Goal: Use online tool/utility: Utilize a website feature to perform a specific function

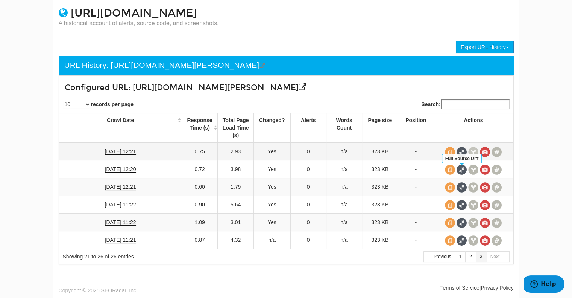
scroll to position [30, 0]
click at [464, 255] on link "1" at bounding box center [460, 256] width 11 height 11
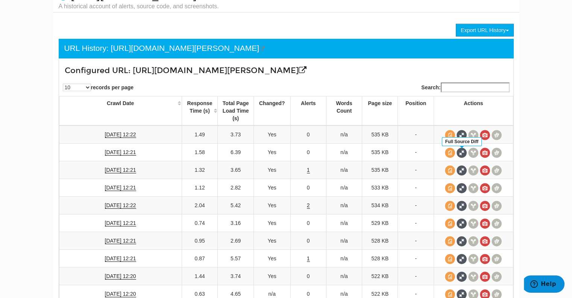
click at [464, 140] on span at bounding box center [462, 135] width 10 height 10
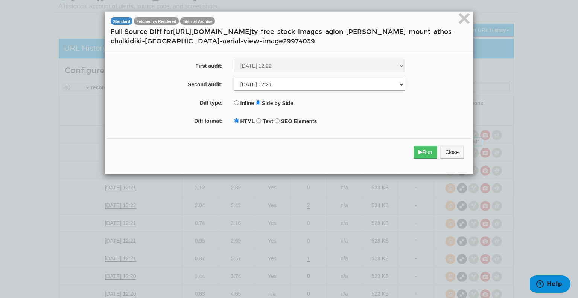
click at [268, 87] on select "[DATE] 12:22 [DATE] 12:21 [DATE] 12:21 [DATE] 12:21 [DATE] 12:22 [DATE] 12:21 […" at bounding box center [319, 84] width 171 height 13
select select "268885036"
click at [234, 78] on select "[DATE] 12:22 [DATE] 12:21 [DATE] 12:21 [DATE] 12:21 [DATE] 12:22 [DATE] 12:21 […" at bounding box center [319, 84] width 171 height 13
click at [424, 153] on button "Run" at bounding box center [425, 152] width 24 height 13
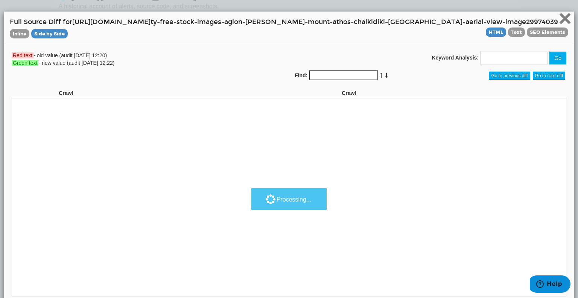
click at [559, 16] on span "×" at bounding box center [564, 18] width 13 height 25
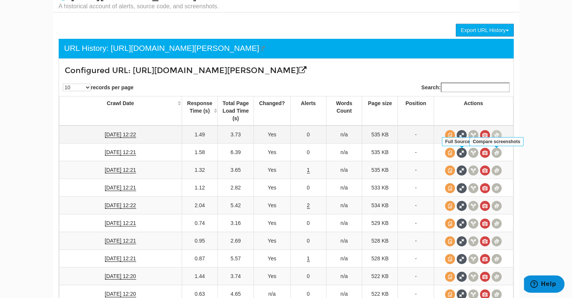
click at [495, 140] on span at bounding box center [497, 135] width 10 height 10
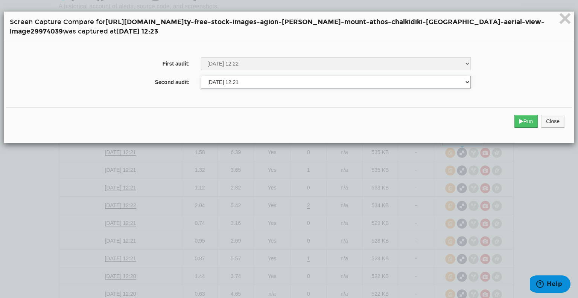
click at [231, 79] on select "[DATE] 11:20 [DATE] 11:21 [DATE] 11:22 [DATE] 11:22 [DATE] 12:21 [DATE] 12:20 […" at bounding box center [336, 82] width 270 height 13
select select "275290512"
click at [201, 76] on select "[DATE] 11:20 [DATE] 11:21 [DATE] 11:22 [DATE] 11:22 [DATE] 12:21 [DATE] 12:20 […" at bounding box center [336, 82] width 270 height 13
click at [520, 122] on button "Run" at bounding box center [526, 121] width 24 height 13
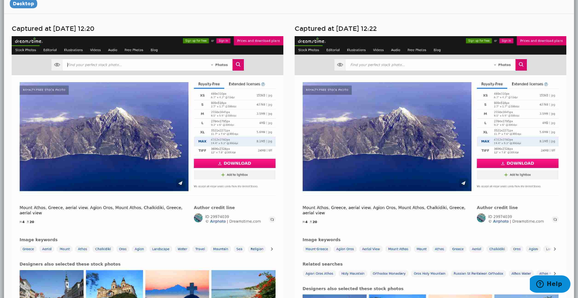
scroll to position [0, 0]
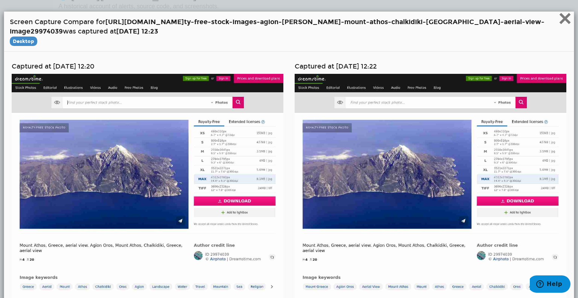
click at [561, 16] on span "×" at bounding box center [564, 18] width 13 height 25
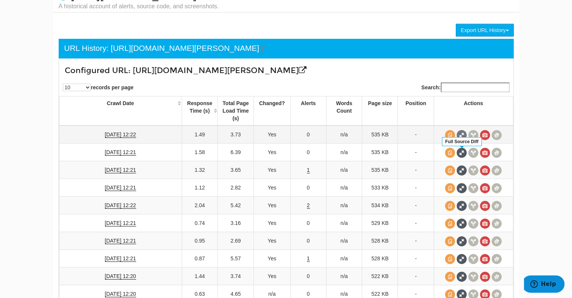
click at [459, 140] on span at bounding box center [462, 135] width 10 height 10
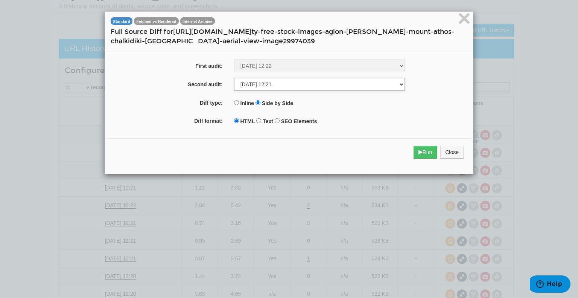
drag, startPoint x: 290, startPoint y: 80, endPoint x: 283, endPoint y: 87, distance: 9.8
click at [290, 80] on select "[DATE] 12:22 [DATE] 12:21 [DATE] 12:21 [DATE] 12:21 [DATE] 12:22 [DATE] 12:21 […" at bounding box center [319, 84] width 171 height 13
select select "269838477"
click at [234, 78] on select "[DATE] 12:22 [DATE] 12:21 [DATE] 12:21 [DATE] 12:21 [DATE] 12:22 [DATE] 12:21 […" at bounding box center [319, 84] width 171 height 13
click at [422, 152] on button "Run" at bounding box center [425, 152] width 24 height 13
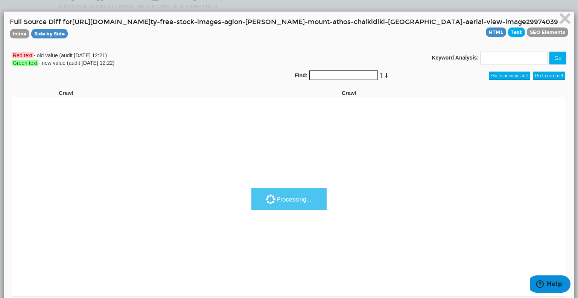
click at [508, 31] on span "Text" at bounding box center [516, 31] width 17 height 9
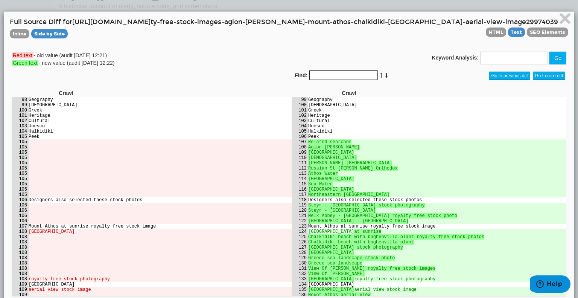
scroll to position [564, 0]
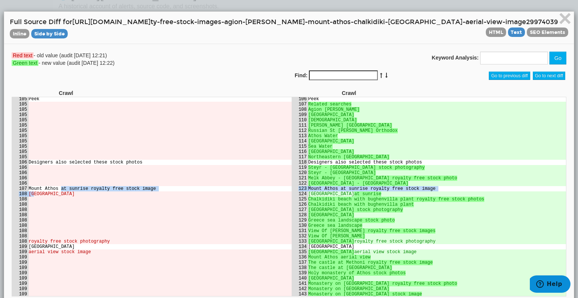
drag, startPoint x: 58, startPoint y: 199, endPoint x: 39, endPoint y: 200, distance: 19.2
click at [35, 196] on td "[GEOGRAPHIC_DATA]" at bounding box center [159, 193] width 263 height 5
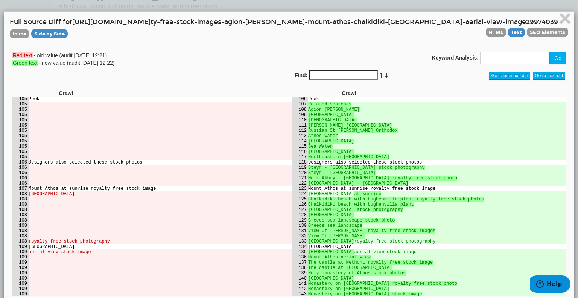
click at [43, 196] on td "[GEOGRAPHIC_DATA]" at bounding box center [159, 193] width 263 height 5
drag, startPoint x: 29, startPoint y: 201, endPoint x: 54, endPoint y: 202, distance: 24.5
click at [54, 196] on td "[GEOGRAPHIC_DATA]" at bounding box center [159, 193] width 263 height 5
copy td "ount Atho"
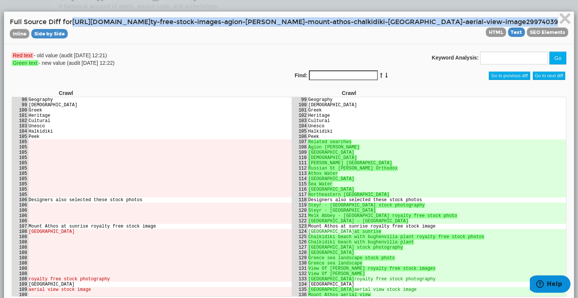
drag, startPoint x: 73, startPoint y: 21, endPoint x: 521, endPoint y: 25, distance: 448.5
click at [521, 25] on h4 "Full Source Diff for [URL][DOMAIN_NAME] ty-free-stock-images-agion-[PERSON_NAME…" at bounding box center [289, 27] width 558 height 21
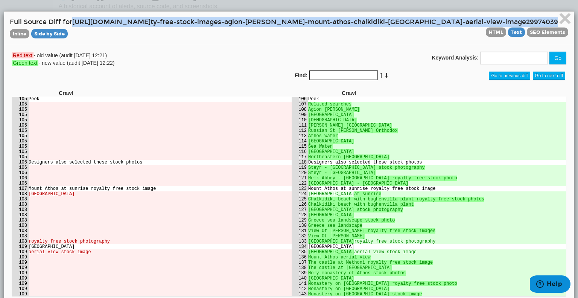
scroll to position [640, 0]
